Goal: Task Accomplishment & Management: Use online tool/utility

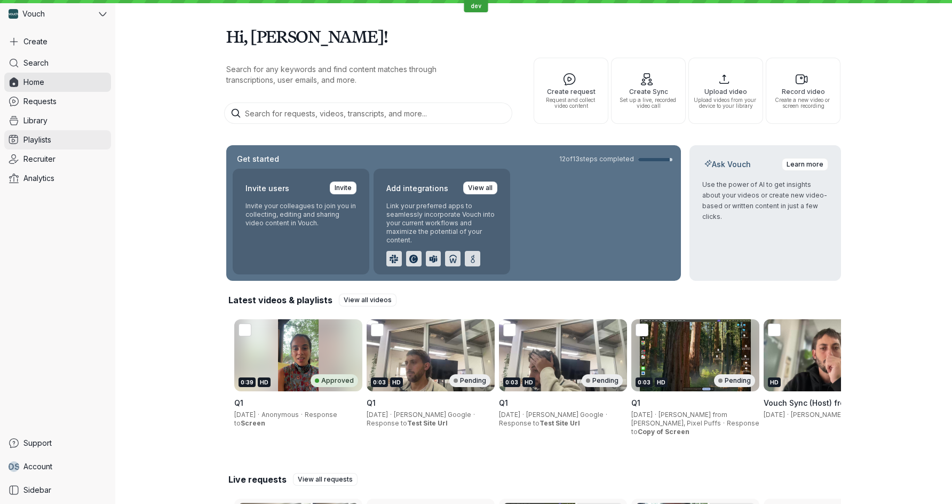
click at [41, 137] on span "Playlists" at bounding box center [37, 139] width 28 height 11
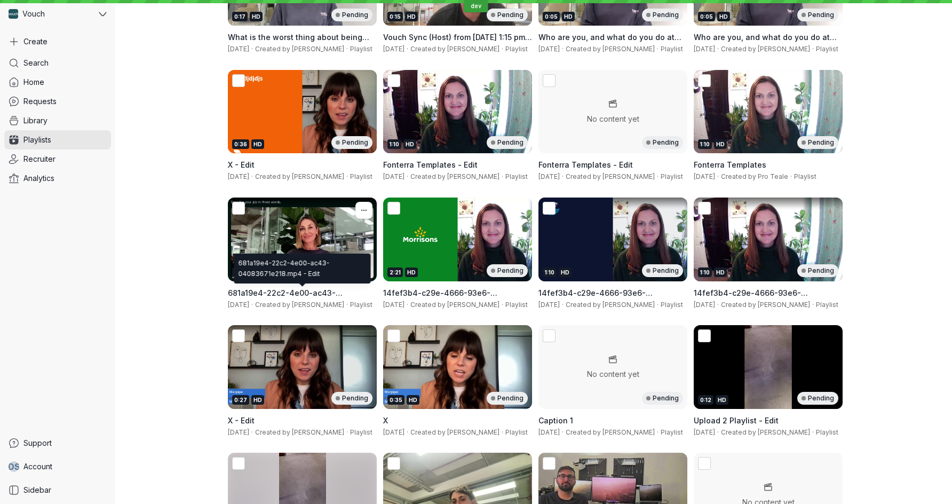
scroll to position [152, 0]
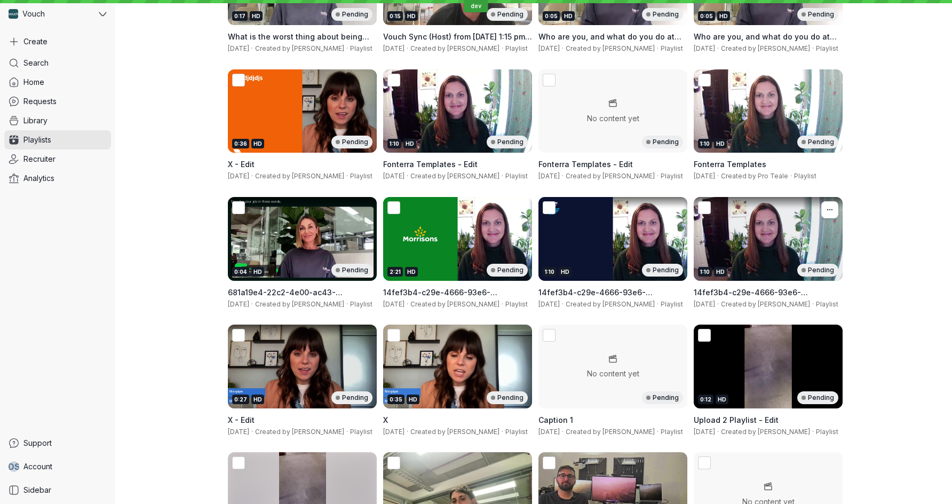
click at [773, 298] on div "14fef3b4-c29e-4666-93e6-0721d3125246_mono.mp4 - Edit [DATE] · Created by [PERSO…" at bounding box center [768, 298] width 149 height 34
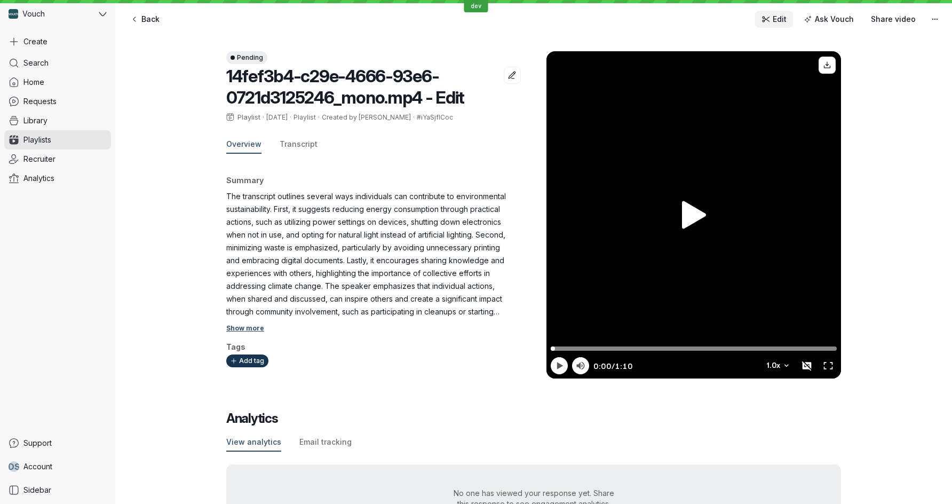
click at [776, 20] on span "Edit" at bounding box center [773, 19] width 25 height 11
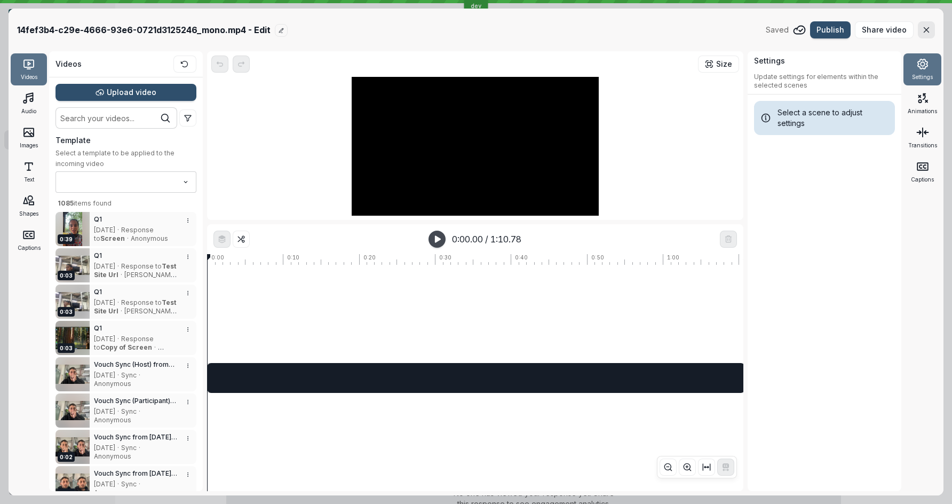
type input "No template"
click at [840, 29] on span "Publish" at bounding box center [830, 30] width 28 height 11
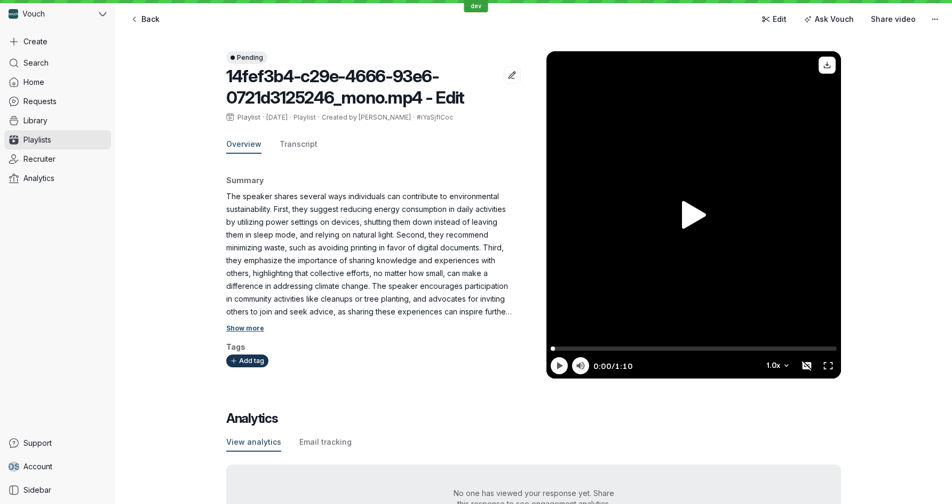
click at [196, 245] on div "Pending 14fef3b4-c29e-4666-93e6-0721d3125246_mono.mp4 - Edit Playlist · [DATE] …" at bounding box center [533, 292] width 837 height 524
click at [48, 138] on span "Playlists" at bounding box center [37, 139] width 28 height 11
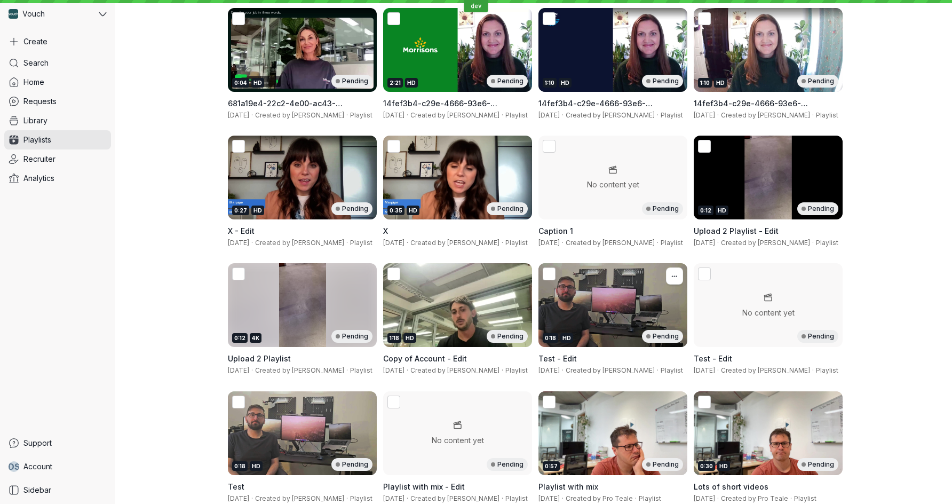
scroll to position [266, 0]
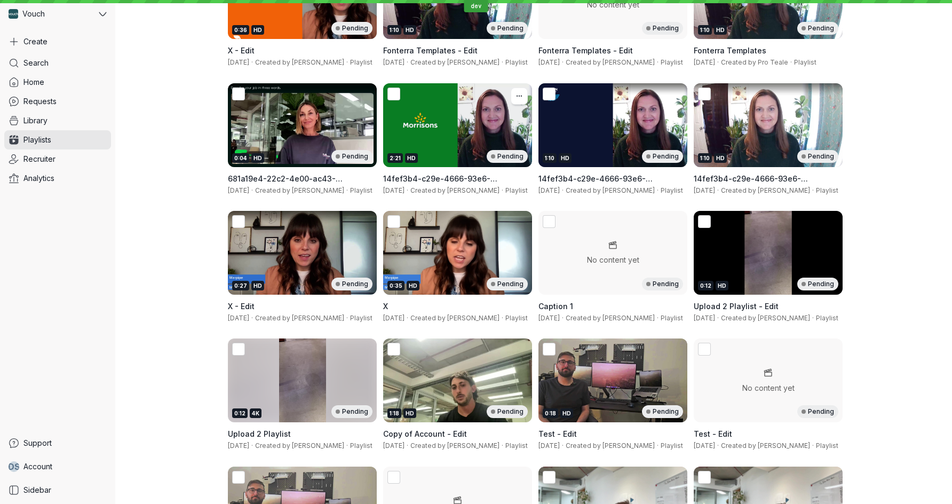
click at [472, 195] on div "14fef3b4-c29e-4666-93e6-0721d3125246_mono.mp4 - Edit [DATE] · Created by [PERSO…" at bounding box center [457, 184] width 149 height 34
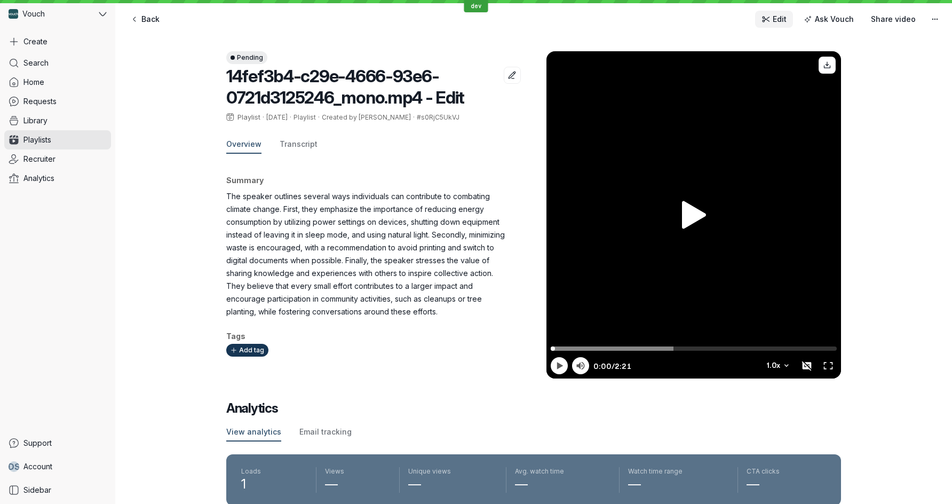
click at [782, 21] on span "Edit" at bounding box center [780, 19] width 14 height 11
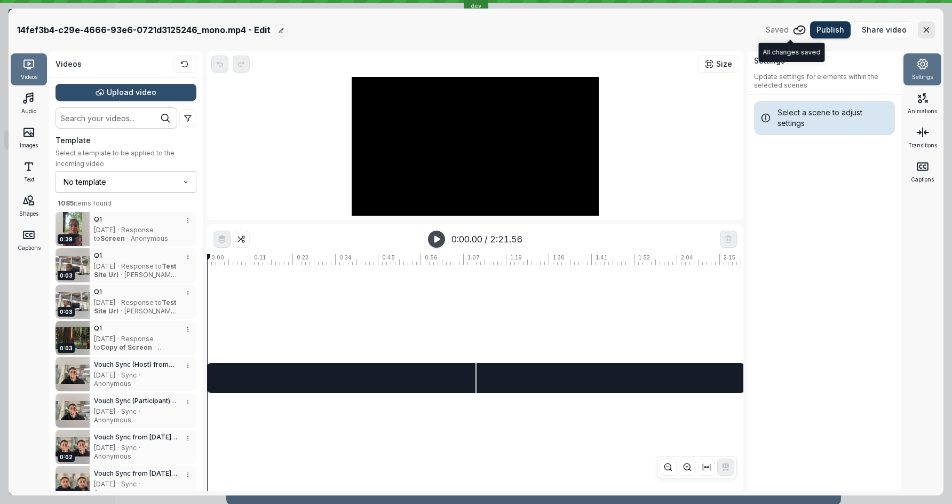
click at [827, 30] on span "Publish" at bounding box center [830, 30] width 28 height 11
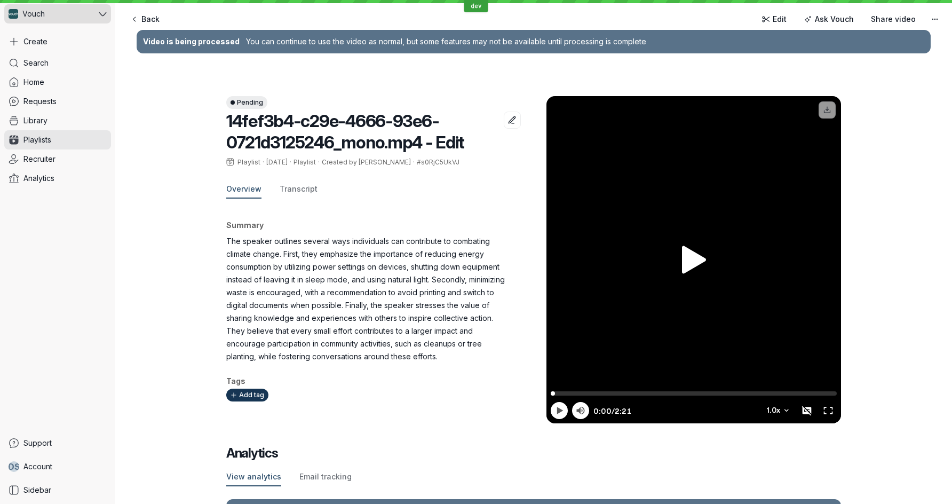
click at [66, 13] on div "Vouch" at bounding box center [50, 13] width 92 height 19
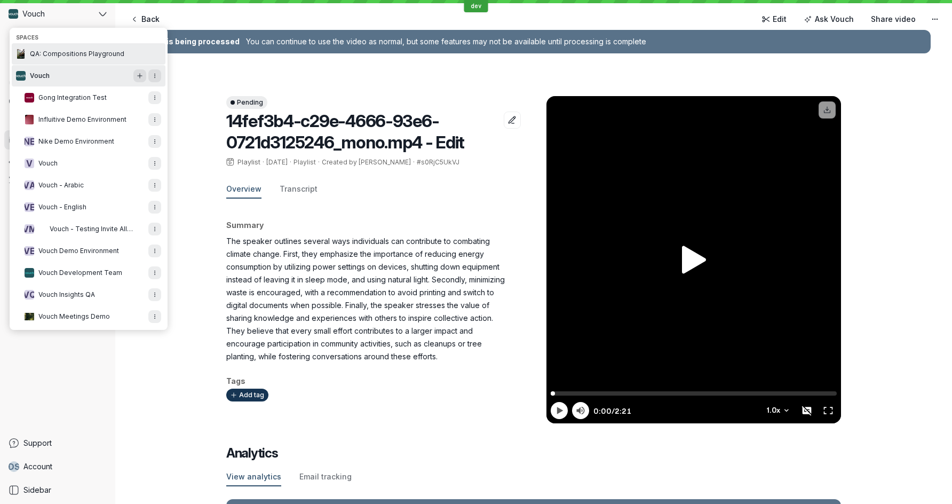
click at [76, 47] on button "QA: Compositions Playground" at bounding box center [89, 53] width 154 height 21
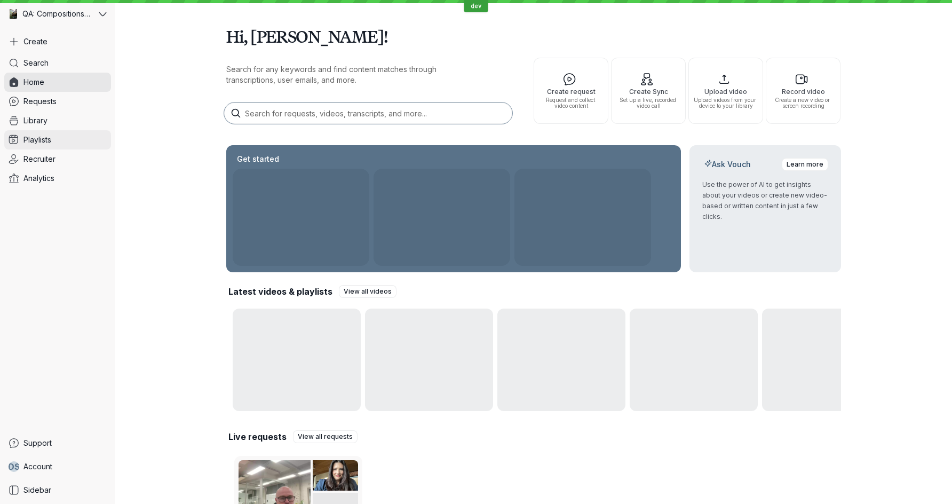
click at [60, 141] on link "Playlists" at bounding box center [57, 139] width 107 height 19
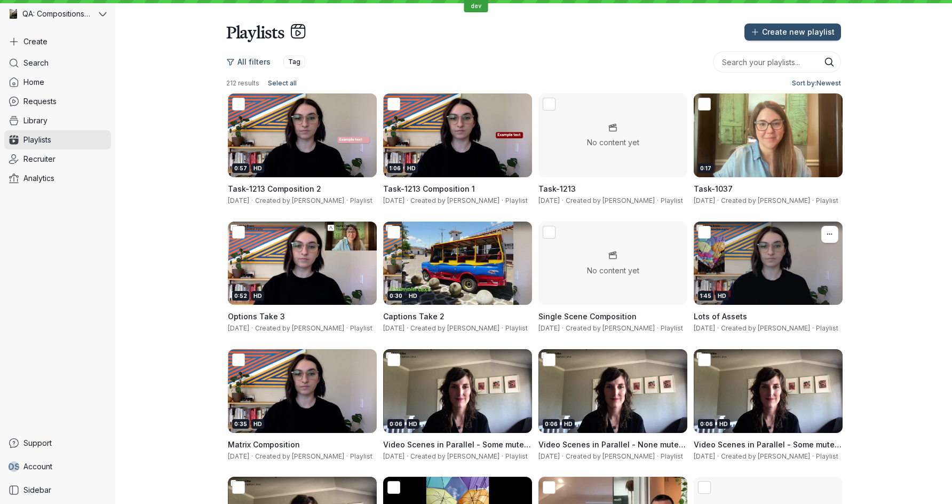
click at [765, 313] on h3 "Lots of Assets" at bounding box center [768, 316] width 149 height 11
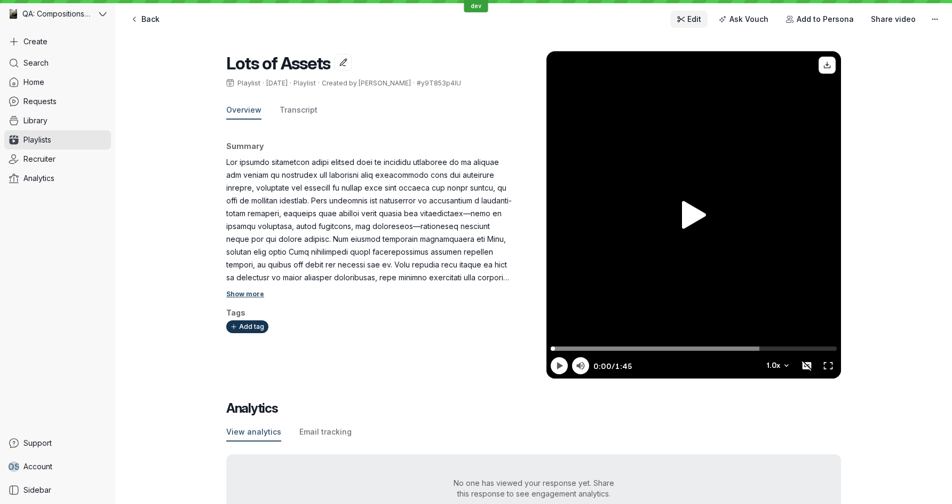
click at [686, 23] on icon at bounding box center [681, 19] width 9 height 9
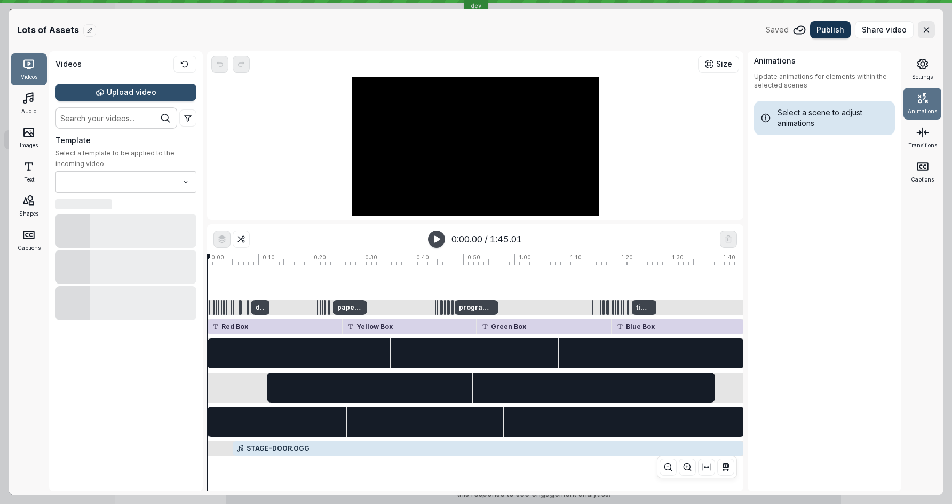
click at [842, 27] on span "Publish" at bounding box center [830, 30] width 28 height 11
type input "Sequence no card"
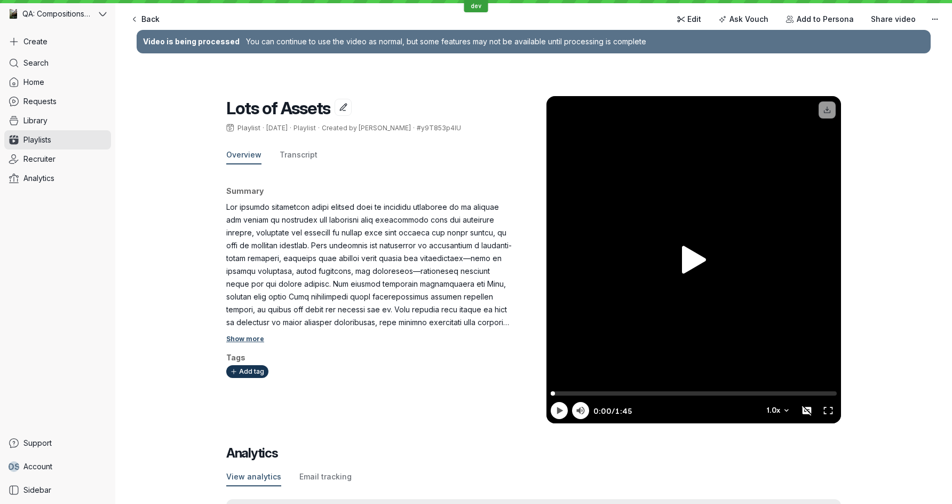
click at [694, 257] on icon at bounding box center [694, 260] width 24 height 28
